Goal: Communication & Community: Answer question/provide support

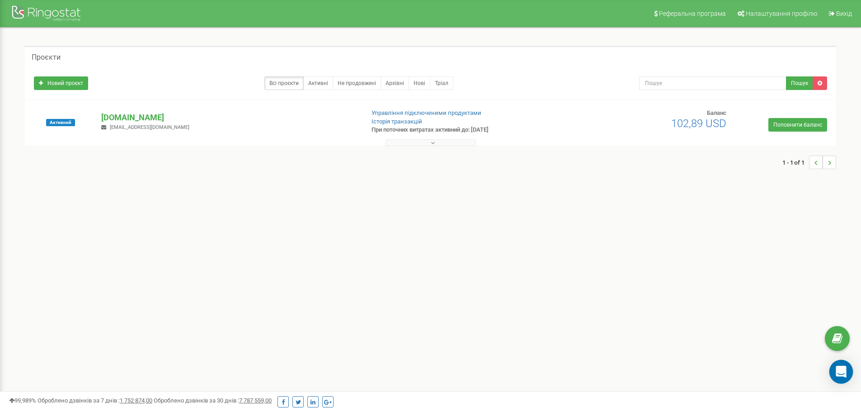
click at [849, 374] on div "Open Intercom Messenger" at bounding box center [842, 372] width 24 height 24
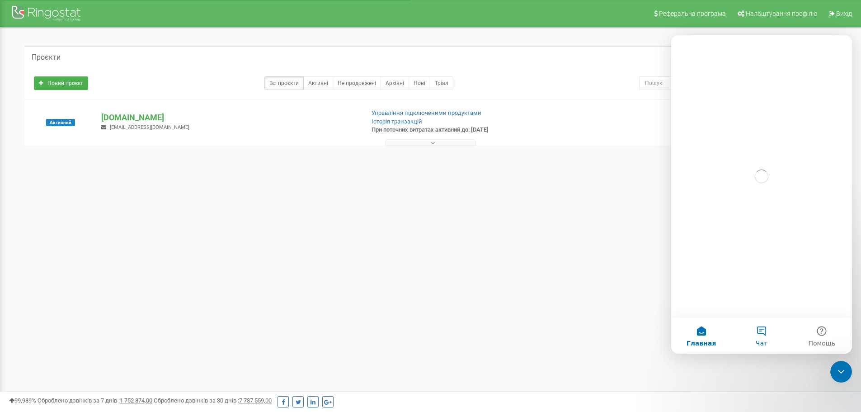
click at [770, 332] on button "Чат" at bounding box center [762, 335] width 60 height 36
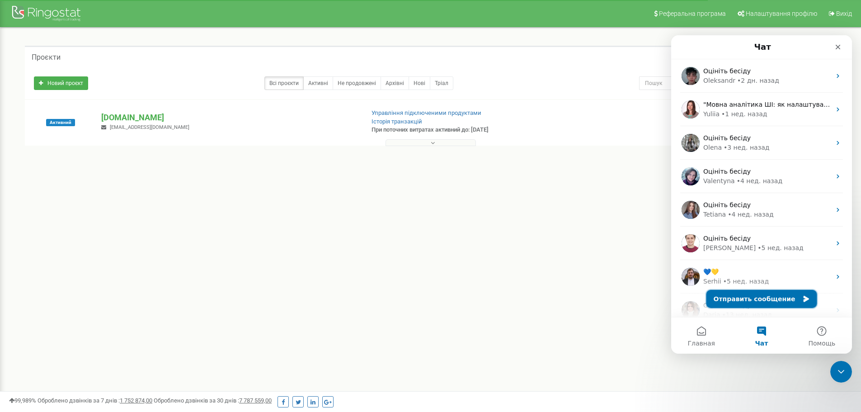
click at [741, 298] on button "Отправить сообщение" at bounding box center [762, 299] width 111 height 18
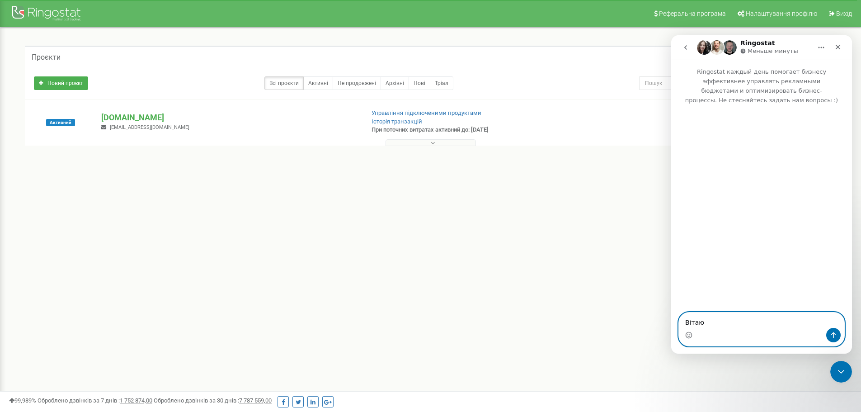
type textarea "Вітаю!"
type textarea "Г"
type textarea "Нап"
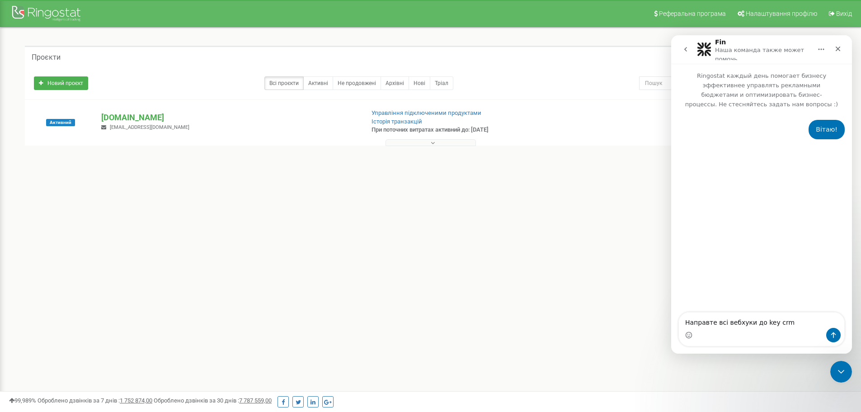
type textarea "Направте всі вебхуки до key crm"
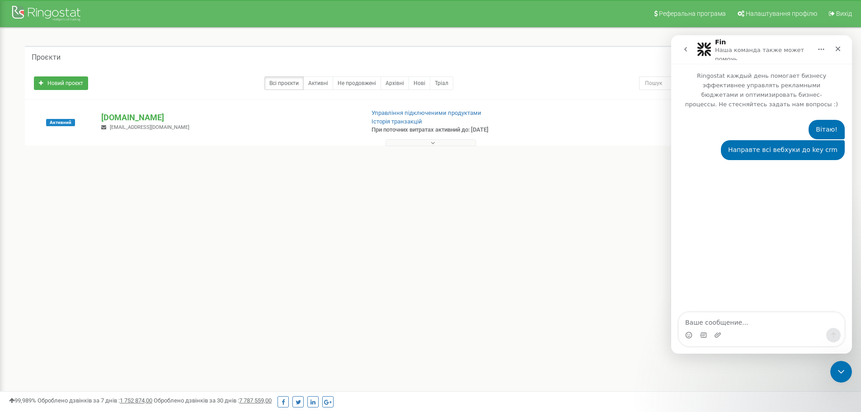
type textarea "[URL][DOMAIN_NAME]"
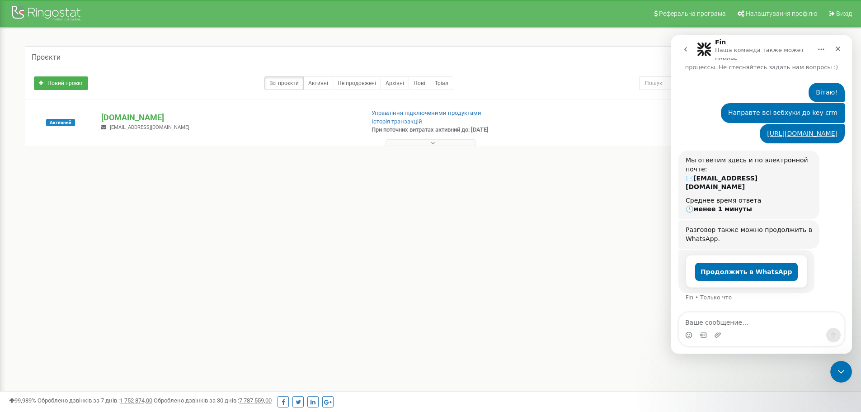
scroll to position [45, 0]
click at [838, 374] on icon "Закрыть службу сообщений Intercom" at bounding box center [840, 370] width 11 height 11
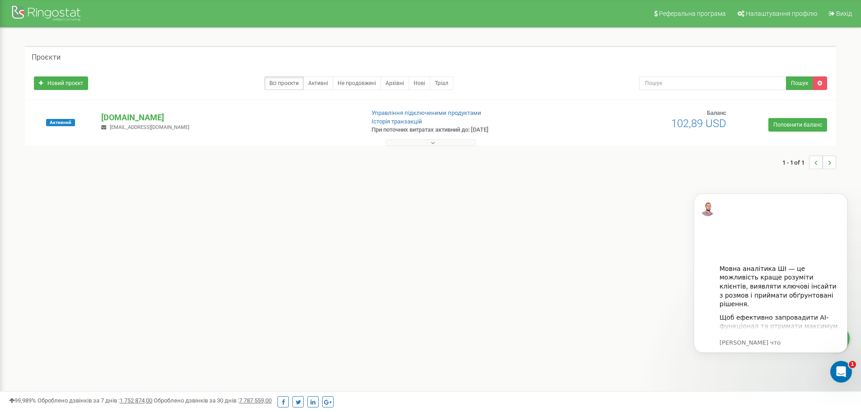
scroll to position [0, 0]
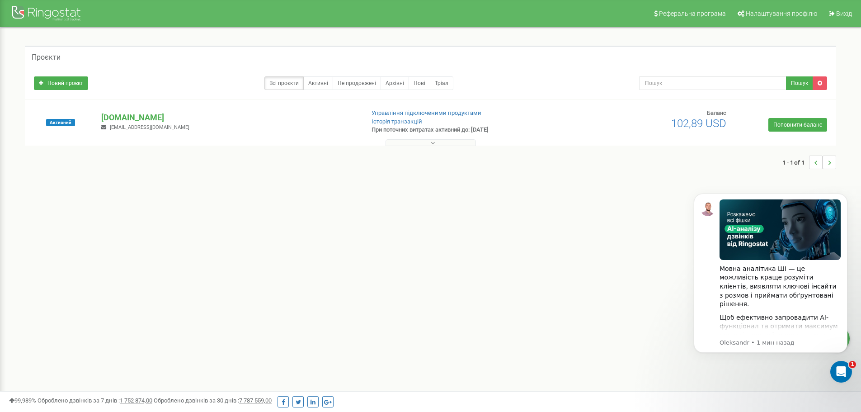
click at [63, 29] on div "Проєкти Новий проєкт Всі проєкти Активні Не продовжені Архівні Нові Тріал Пошук" at bounding box center [431, 112] width 848 height 169
click at [129, 115] on p "[DOMAIN_NAME]" at bounding box center [229, 118] width 256 height 12
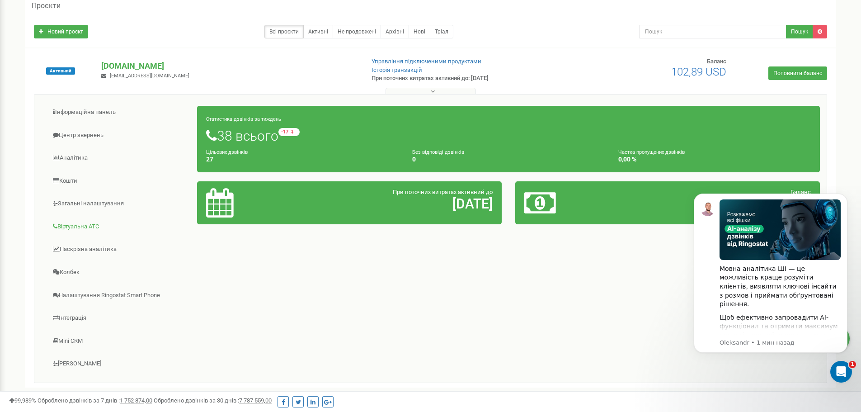
scroll to position [131, 0]
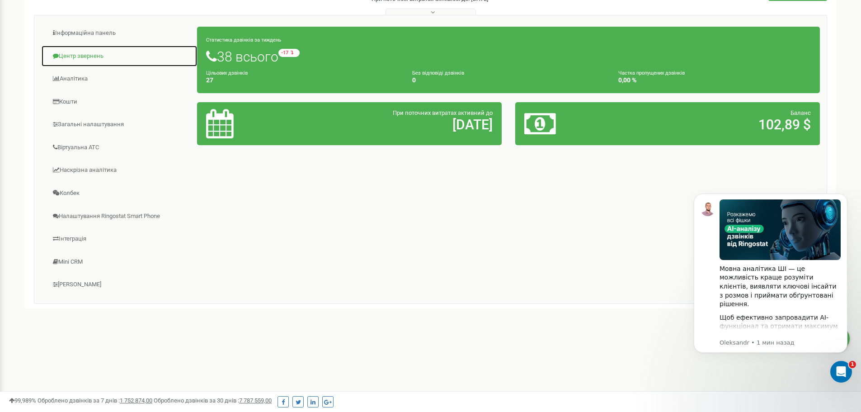
click at [85, 57] on link "Центр звернень" at bounding box center [119, 56] width 156 height 22
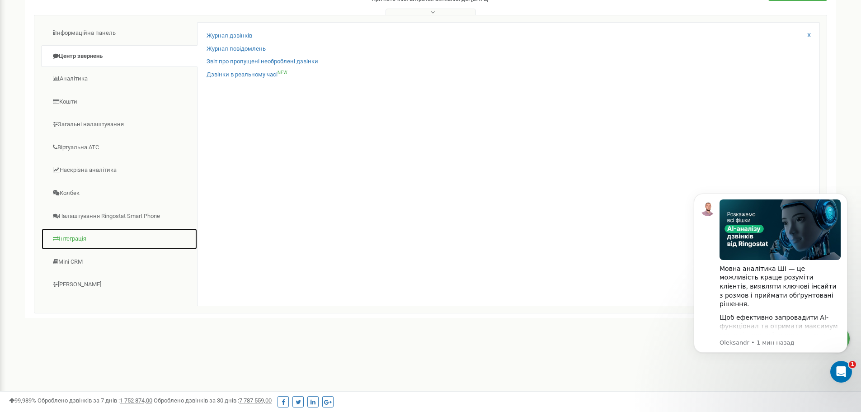
click at [91, 249] on link "Інтеграція" at bounding box center [119, 239] width 156 height 22
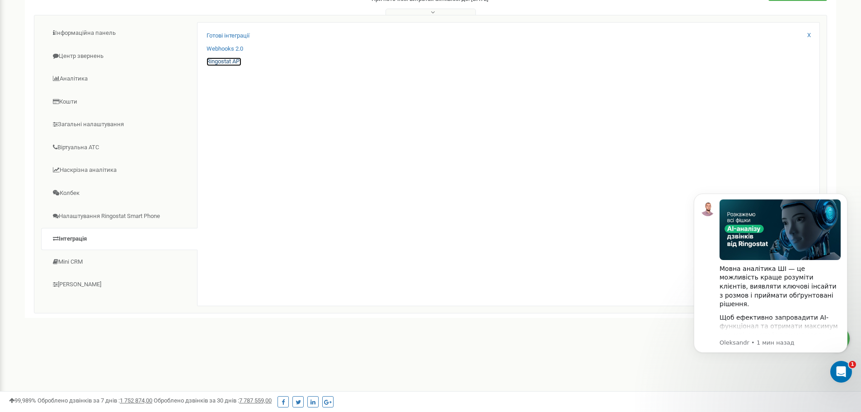
click at [211, 62] on link "Ringostat API" at bounding box center [224, 61] width 35 height 9
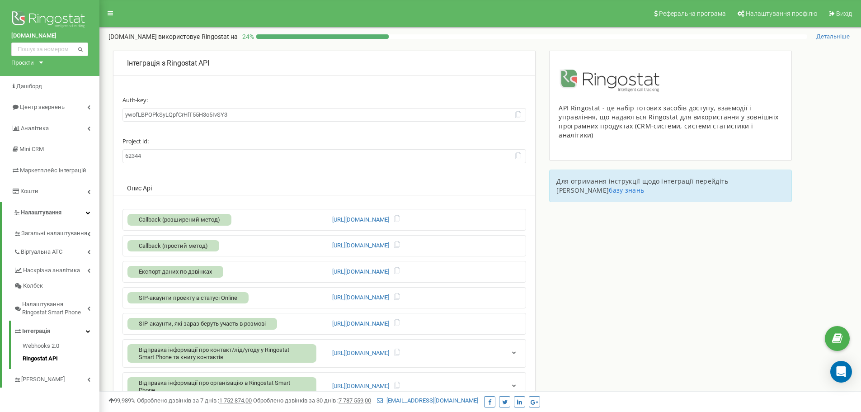
click at [155, 158] on input "62344" at bounding box center [325, 156] width 404 height 14
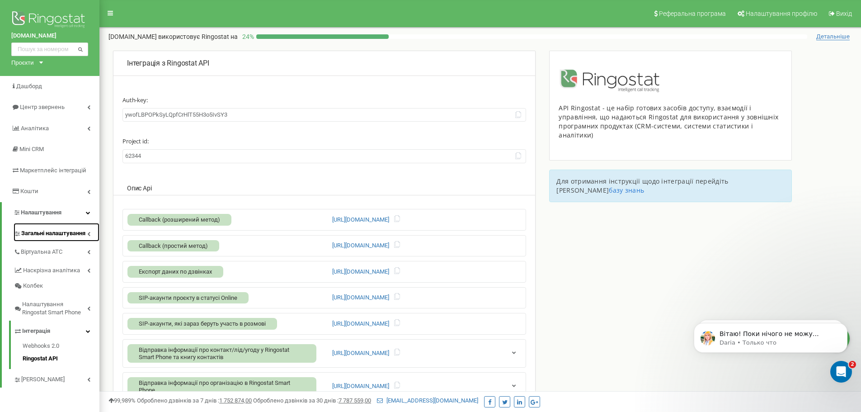
click at [50, 232] on span "Загальні налаштування" at bounding box center [53, 233] width 64 height 9
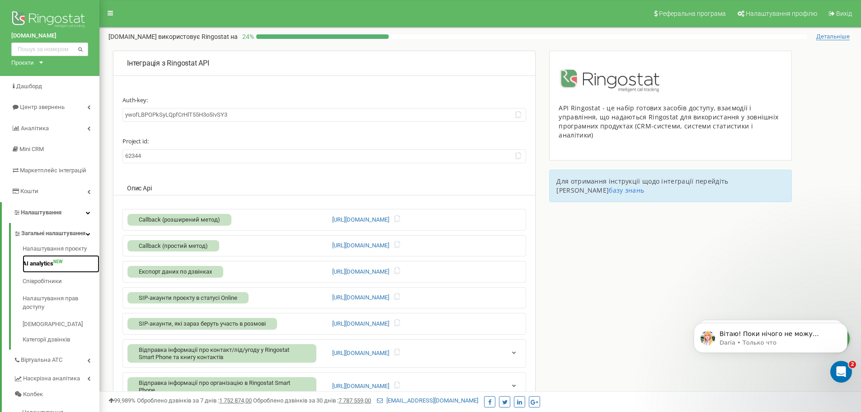
click at [43, 273] on link "AI analytics NEW" at bounding box center [61, 264] width 77 height 18
click at [38, 290] on link "Співробітники" at bounding box center [61, 282] width 77 height 18
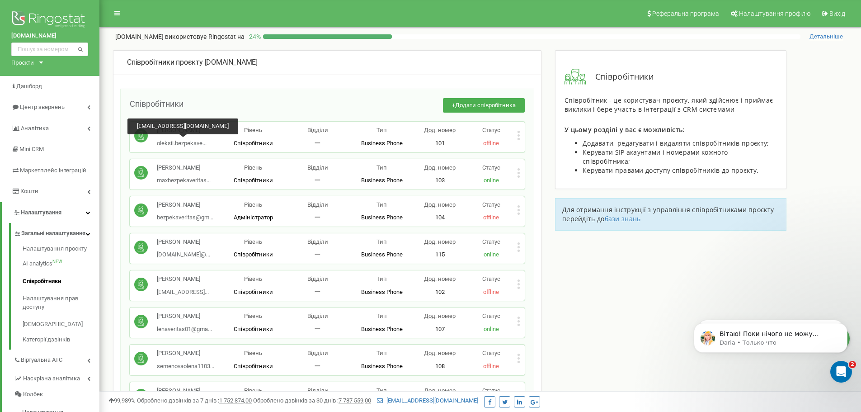
click at [188, 146] on span "oleksii.bezpekave..." at bounding box center [182, 143] width 50 height 7
click at [440, 145] on p "101" at bounding box center [440, 143] width 52 height 9
click at [439, 145] on p "101" at bounding box center [440, 143] width 52 height 9
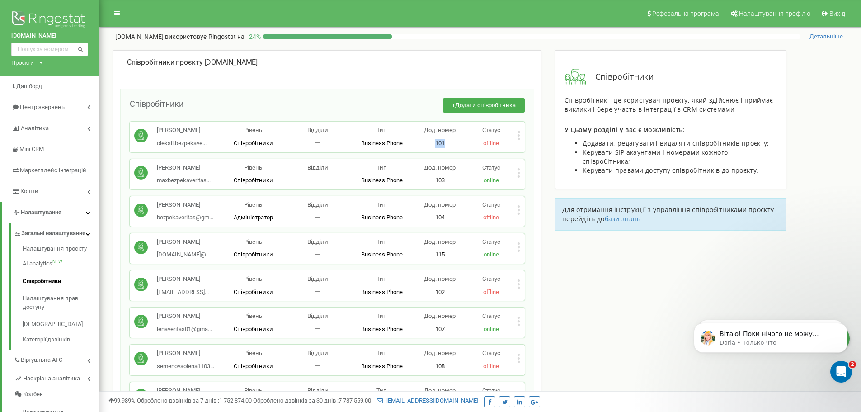
copy p "101"
click at [779, 339] on p "Вітаю! Поки нічого не можу зробити, бо спостерігаємо складнощі у роботі сервісу…" at bounding box center [778, 334] width 117 height 9
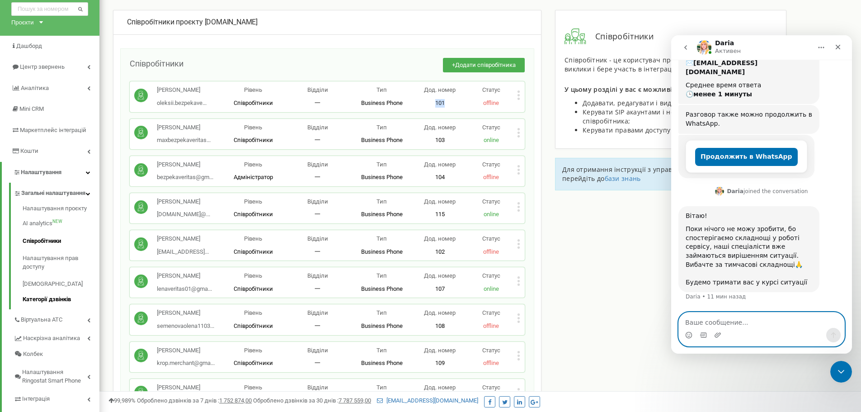
scroll to position [90, 0]
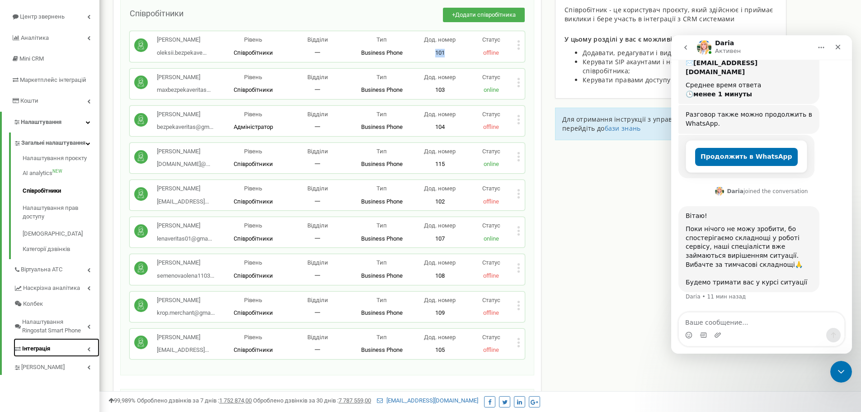
click at [53, 353] on link "Інтеграція" at bounding box center [57, 347] width 86 height 19
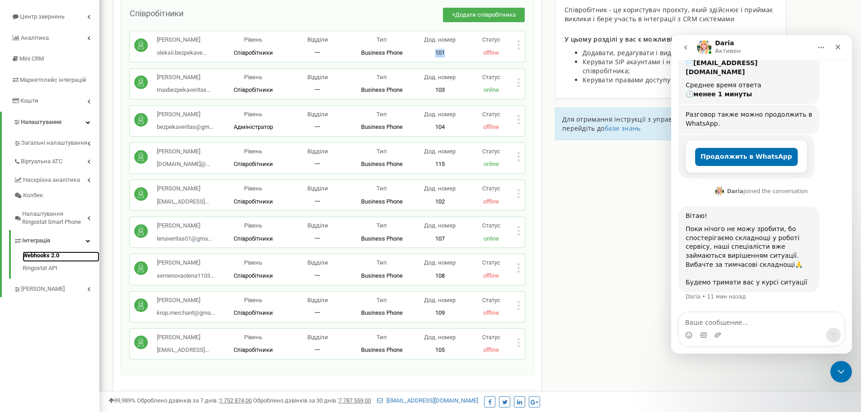
click at [54, 256] on link "Webhooks 2.0" at bounding box center [61, 256] width 77 height 11
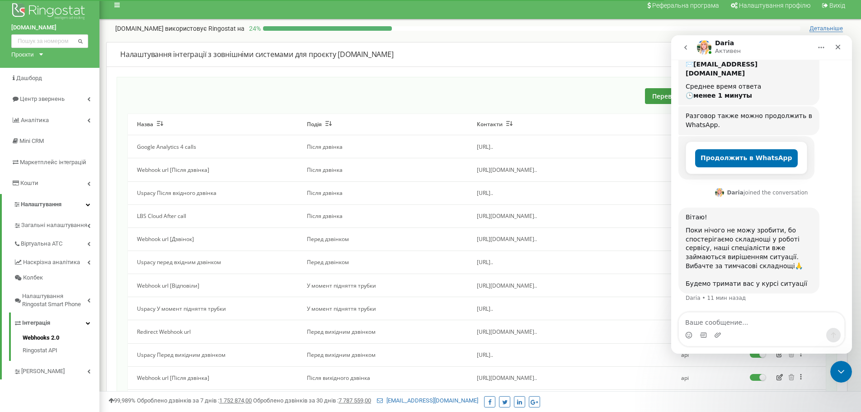
scroll to position [190, 0]
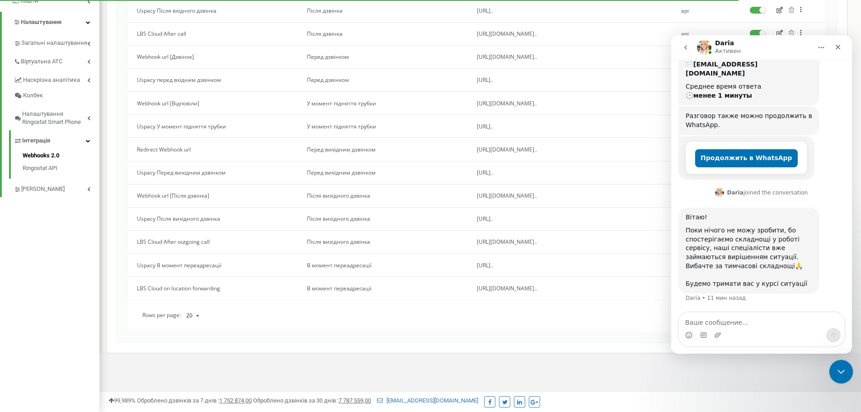
click at [838, 367] on icon "Закрыть службу сообщений Intercom" at bounding box center [840, 370] width 11 height 11
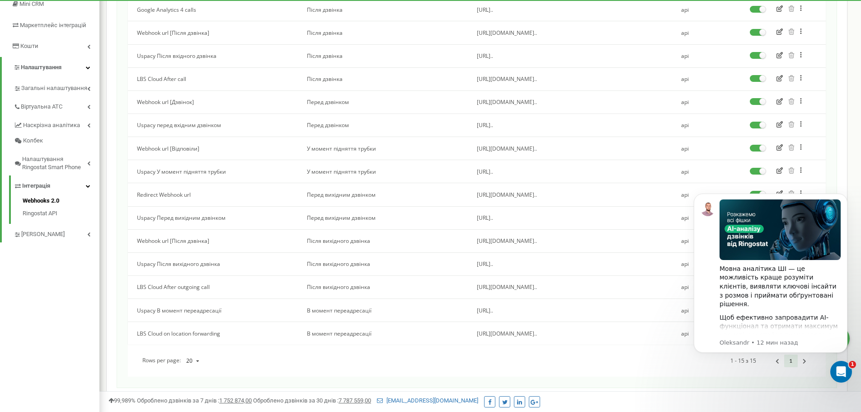
scroll to position [0, 0]
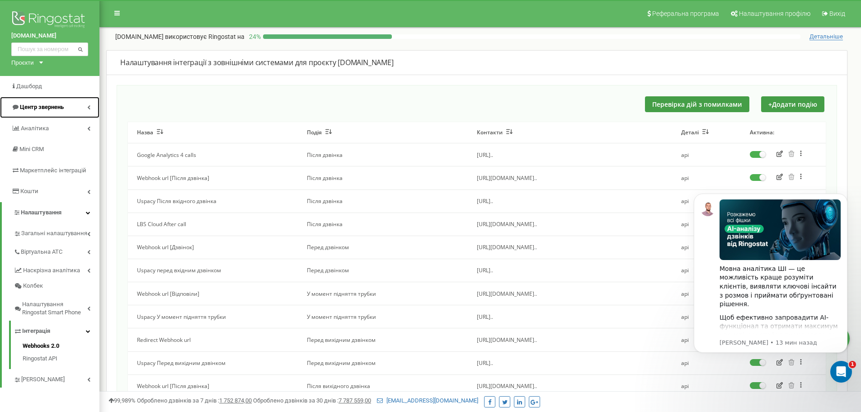
click at [36, 112] on link "Центр звернень" at bounding box center [49, 107] width 99 height 21
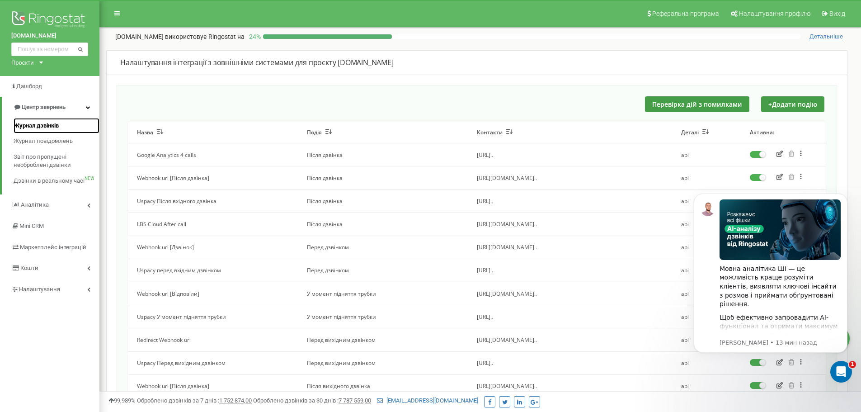
click at [43, 129] on span "Журнал дзвінків" at bounding box center [36, 126] width 45 height 9
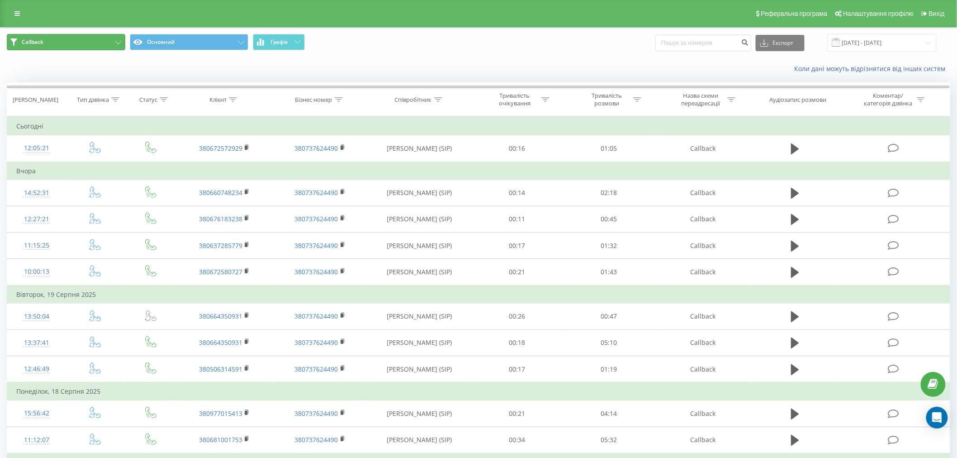
click at [84, 37] on button "Callback" at bounding box center [66, 42] width 118 height 16
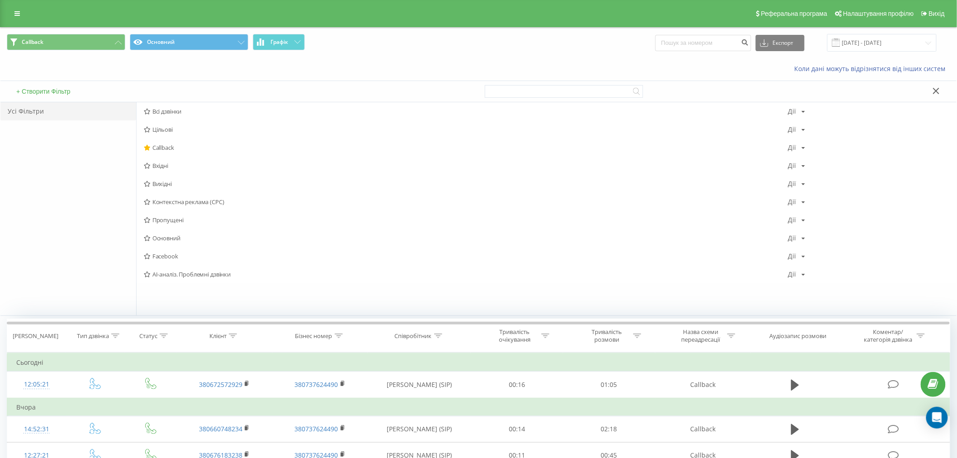
click at [173, 109] on span "Всі дзвінки" at bounding box center [466, 111] width 644 height 6
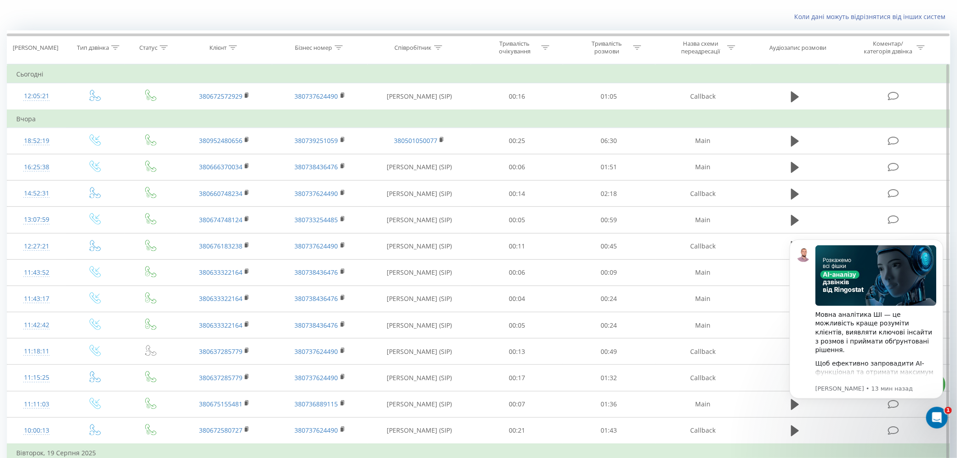
scroll to position [100, 0]
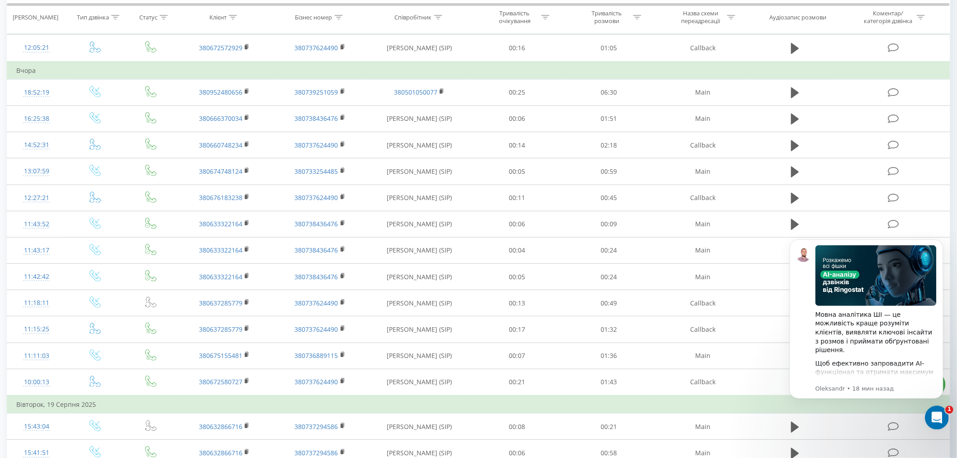
click at [941, 418] on div "Открыть службу сообщений Intercom" at bounding box center [935, 416] width 30 height 30
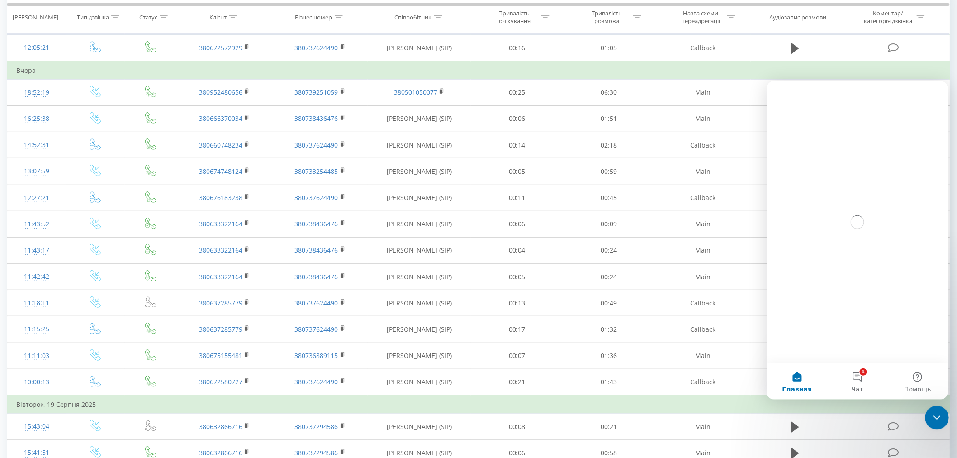
scroll to position [0, 0]
click at [863, 366] on button "1 Чат" at bounding box center [857, 381] width 60 height 36
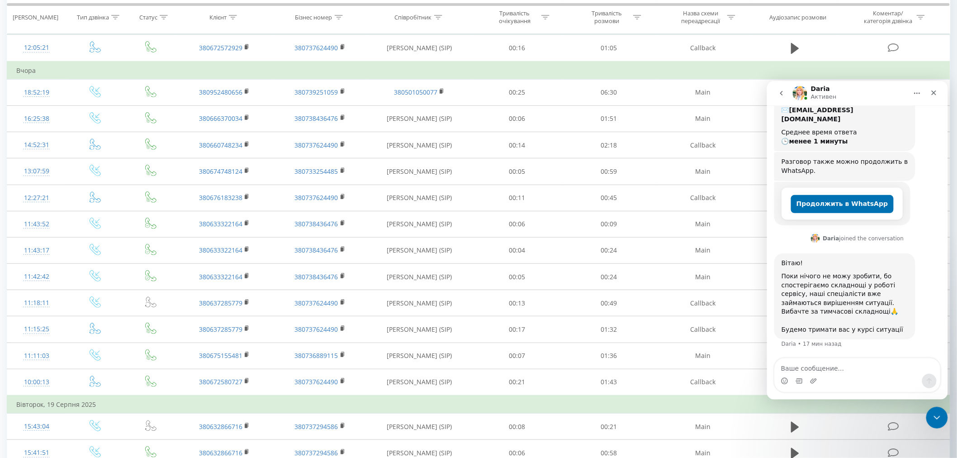
scroll to position [155, 0]
